Goal: Check status: Check status

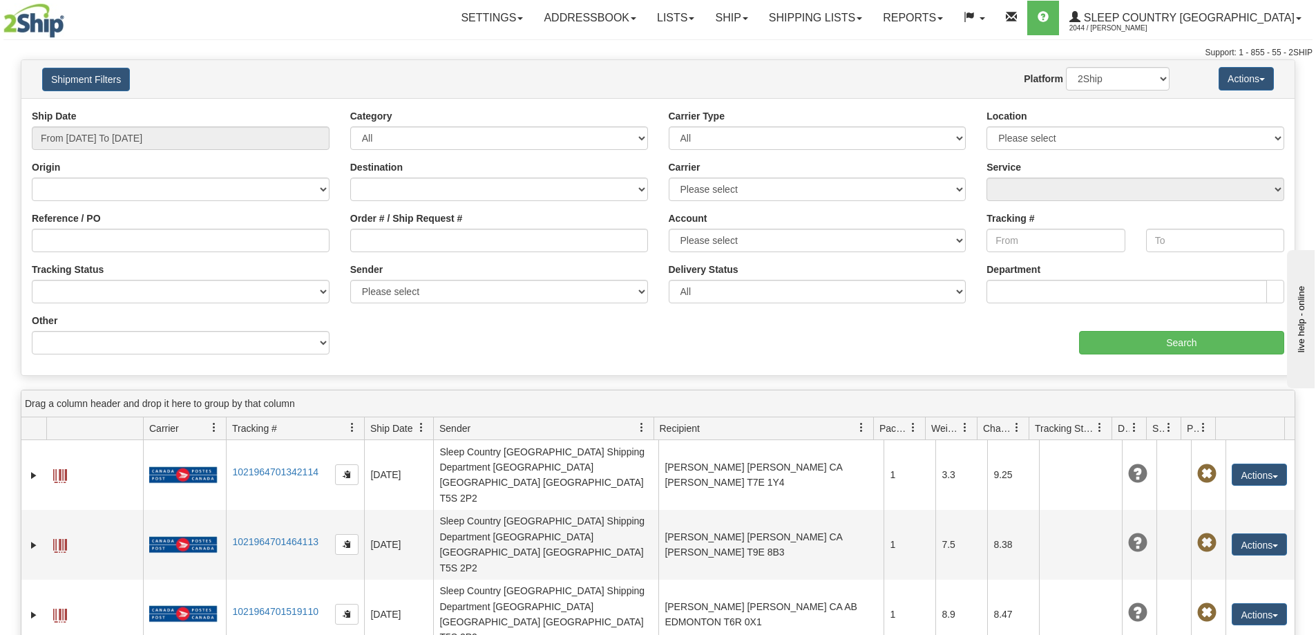
click at [231, 259] on div "Reference / PO" at bounding box center [180, 236] width 318 height 51
click at [437, 248] on input "Order # / Ship Request #" at bounding box center [499, 240] width 298 height 23
paste input "9000I092288"
type input "9000I092288"
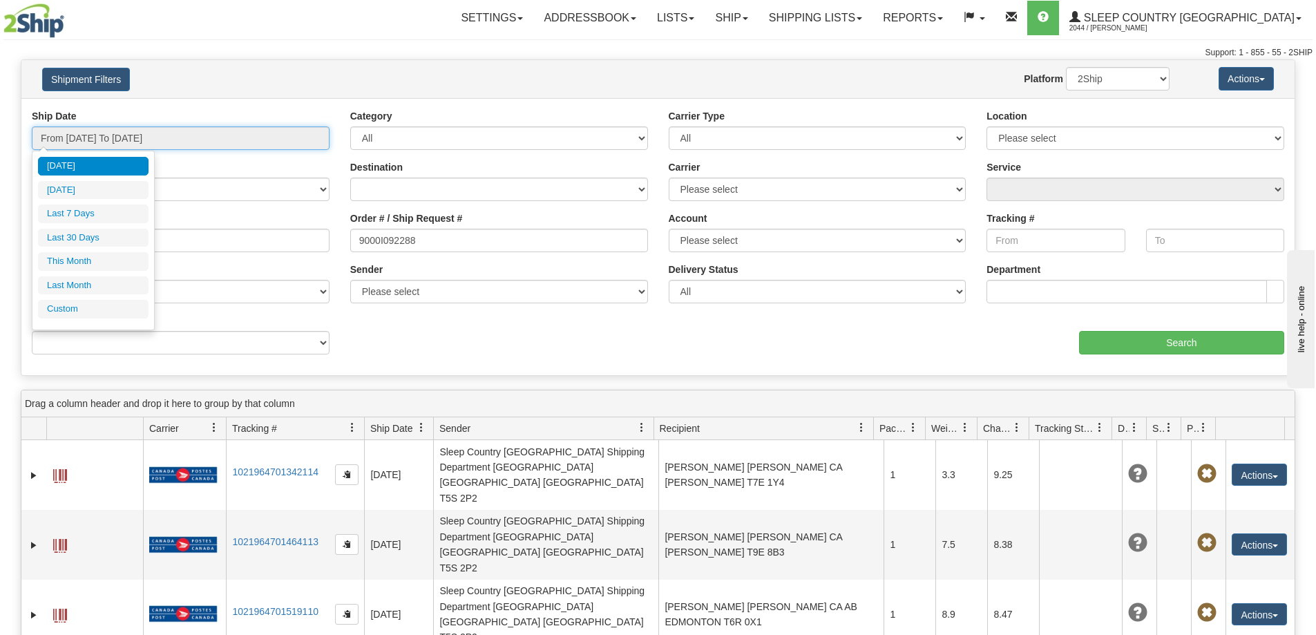
click at [231, 148] on input "From [DATE] To [DATE]" at bounding box center [181, 137] width 298 height 23
drag, startPoint x: 102, startPoint y: 238, endPoint x: 128, endPoint y: 229, distance: 28.0
click at [102, 238] on li "Last 30 Days" at bounding box center [93, 238] width 111 height 19
type input "From [DATE] To [DATE]"
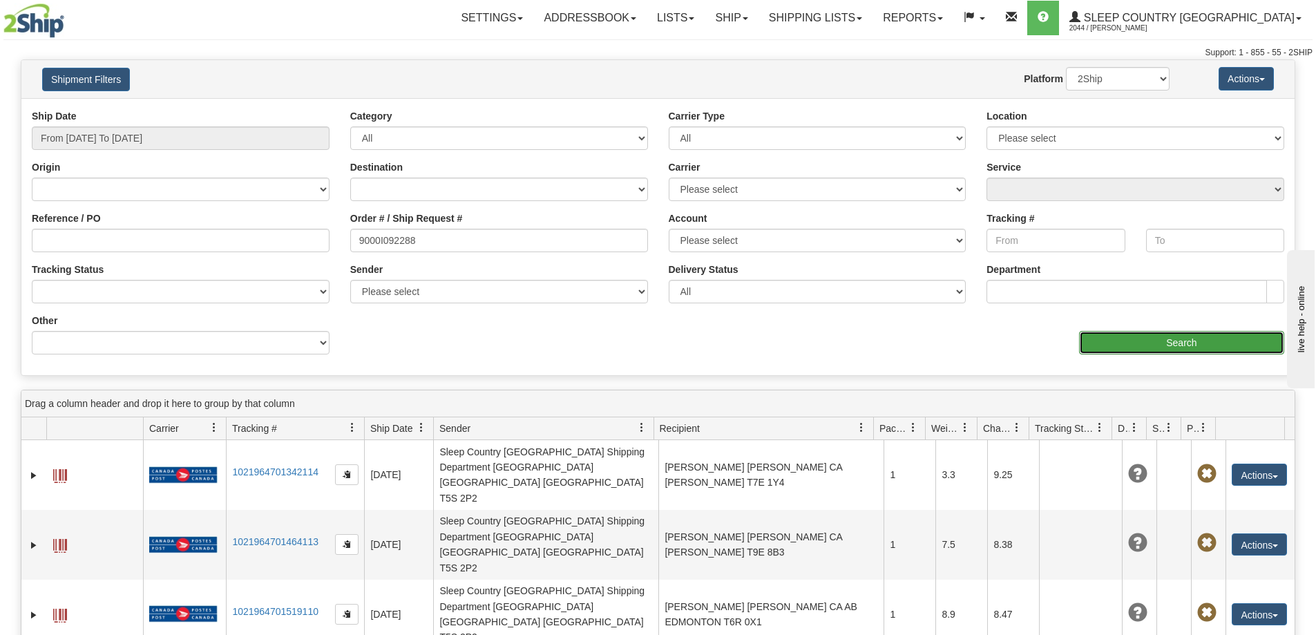
click at [1128, 343] on input "Search" at bounding box center [1181, 342] width 205 height 23
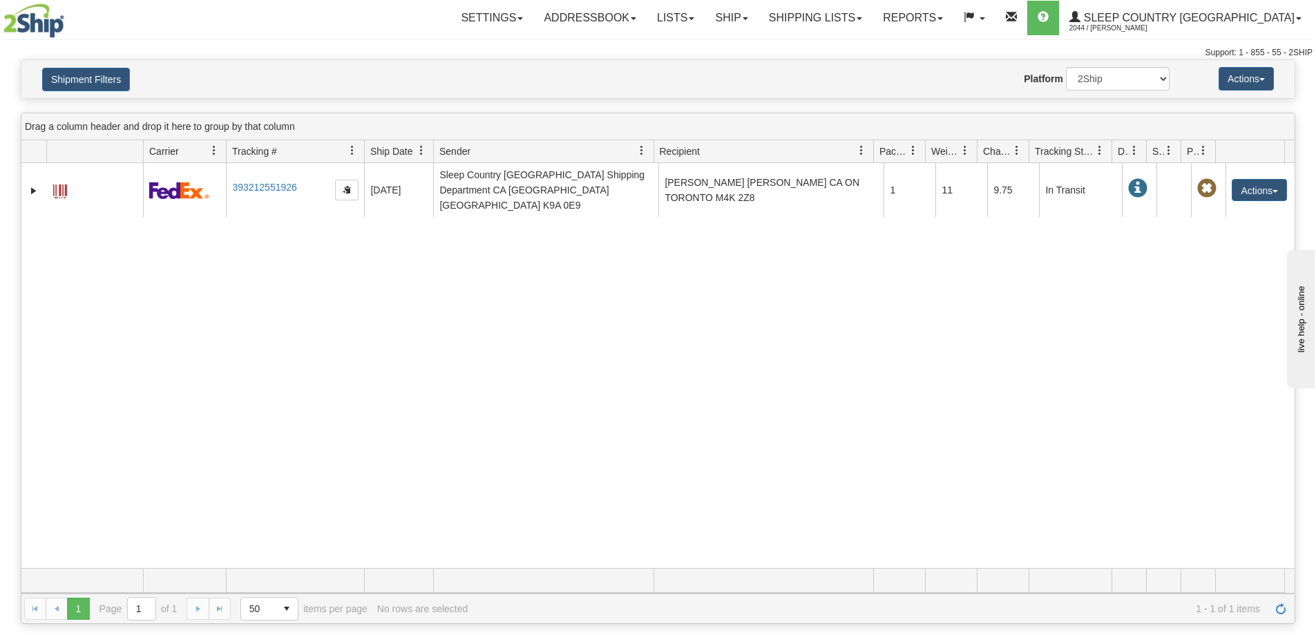
click at [977, 269] on div "31613941 2044 393212551926 [DATE] [DATE] 11:24:11 AM Sleep Country [GEOGRAPHIC_…" at bounding box center [657, 365] width 1273 height 405
click at [927, 245] on div "31613941 2044 393212551926 [DATE] [DATE] 11:24:11 AM Sleep Country [GEOGRAPHIC_…" at bounding box center [657, 365] width 1273 height 405
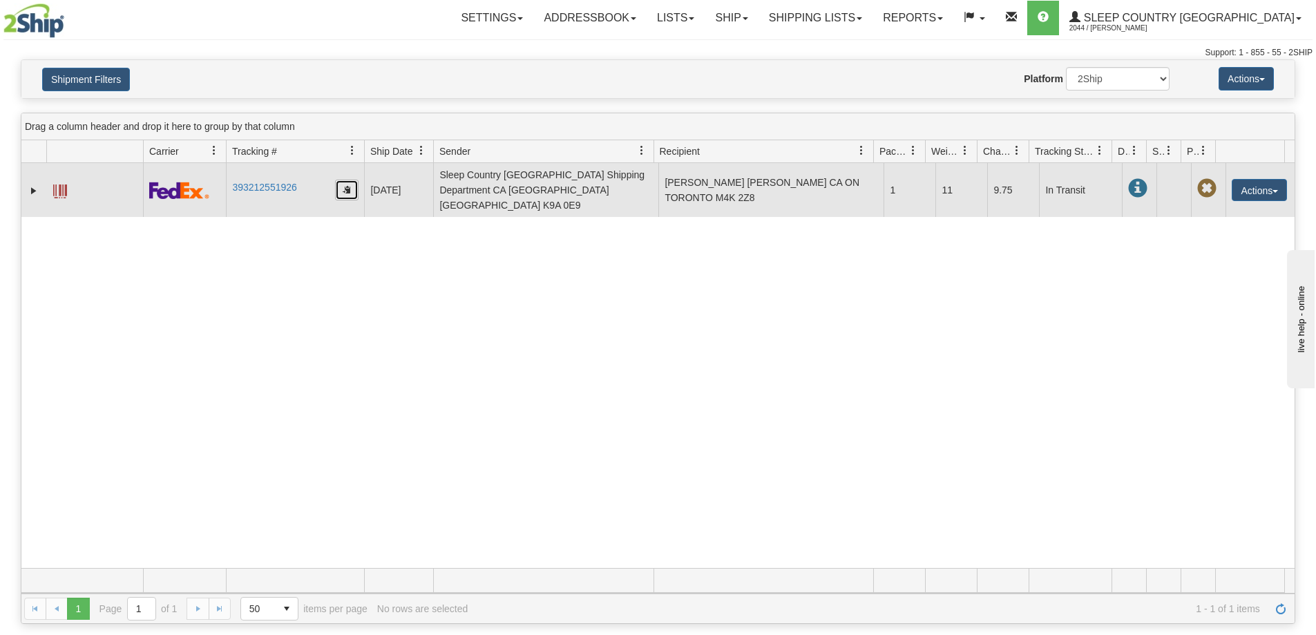
click at [349, 187] on button "button" at bounding box center [346, 190] width 23 height 21
